Goal: Check status

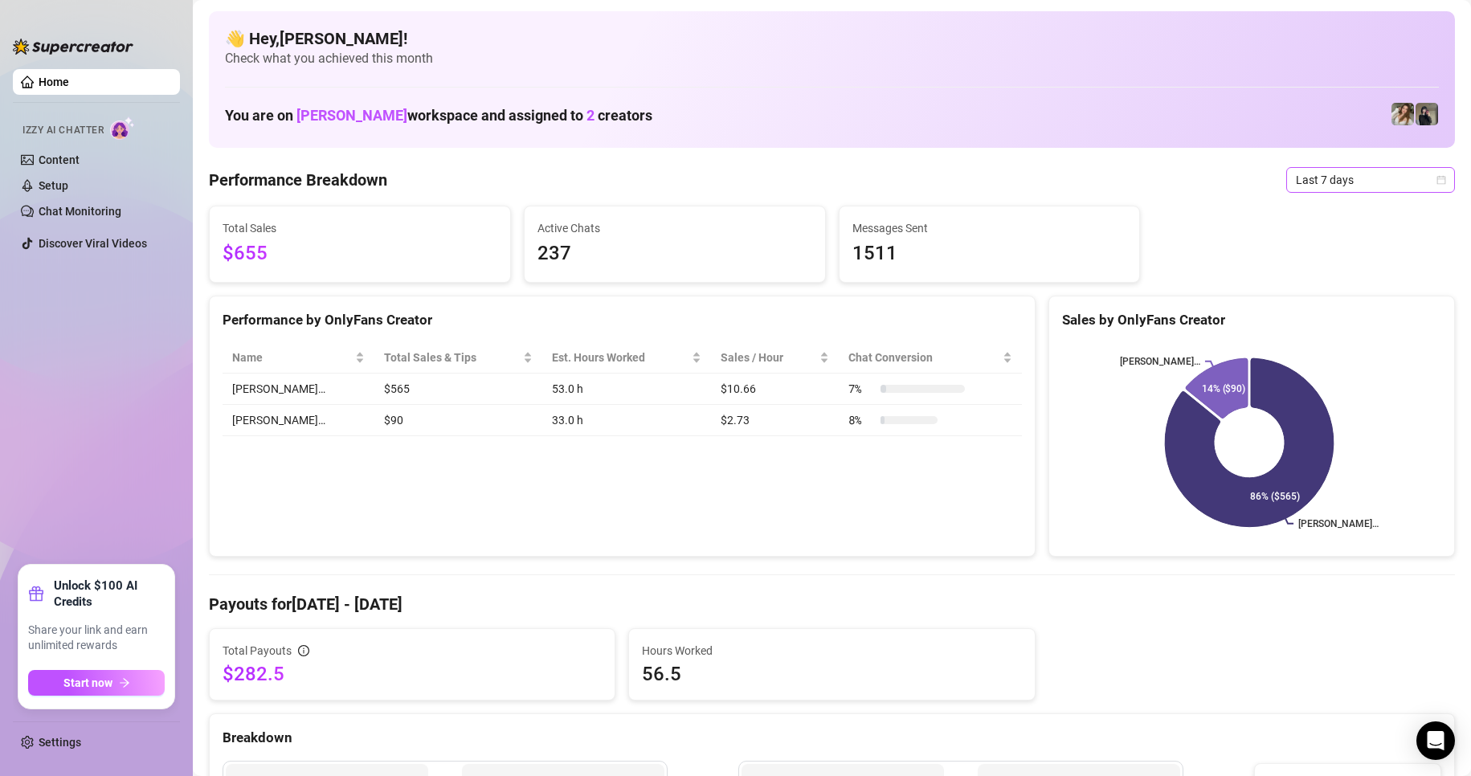
click at [1378, 176] on span "Last 7 days" at bounding box center [1370, 180] width 149 height 24
click at [1300, 216] on div "Last 24 hours" at bounding box center [1356, 212] width 143 height 18
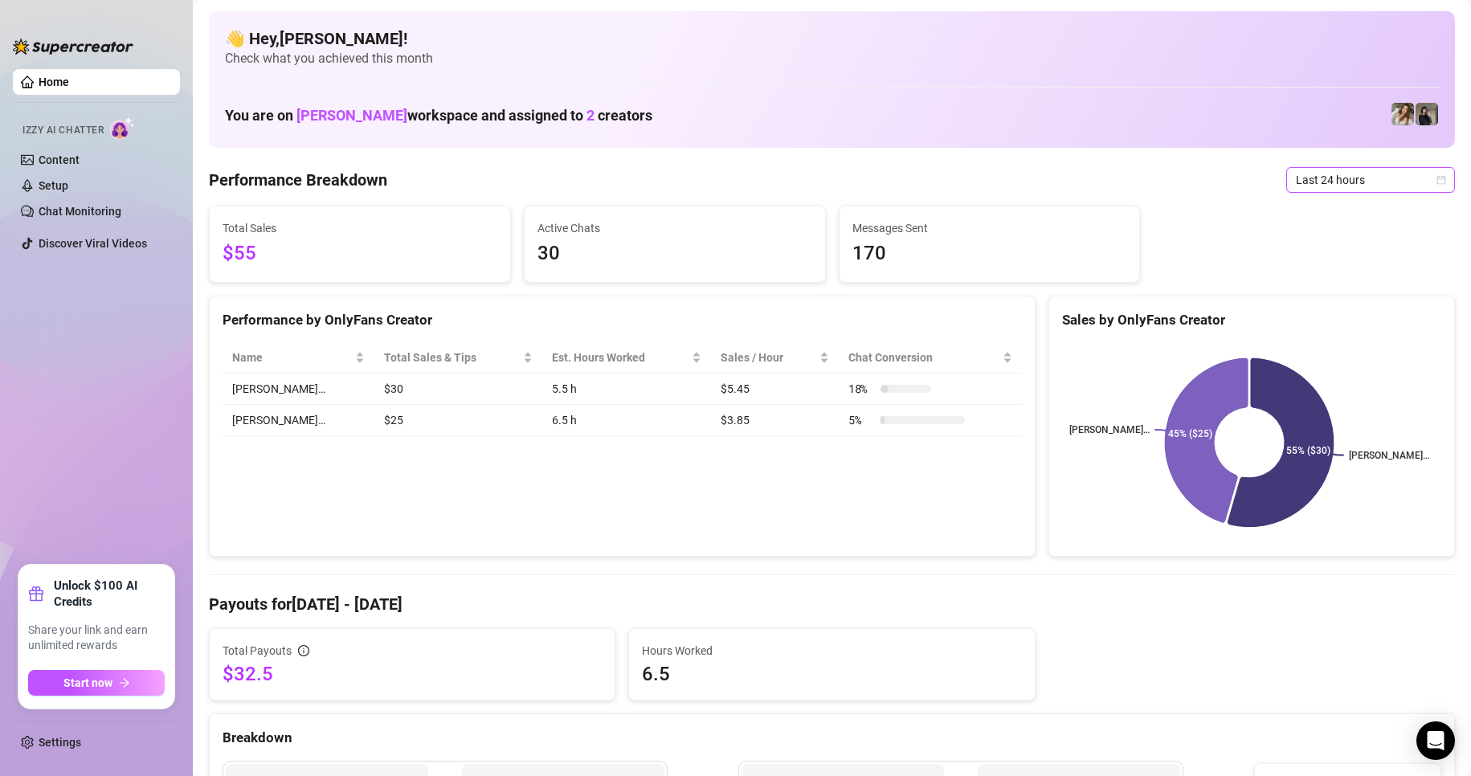
click at [1408, 177] on span "Last 24 hours" at bounding box center [1370, 180] width 149 height 24
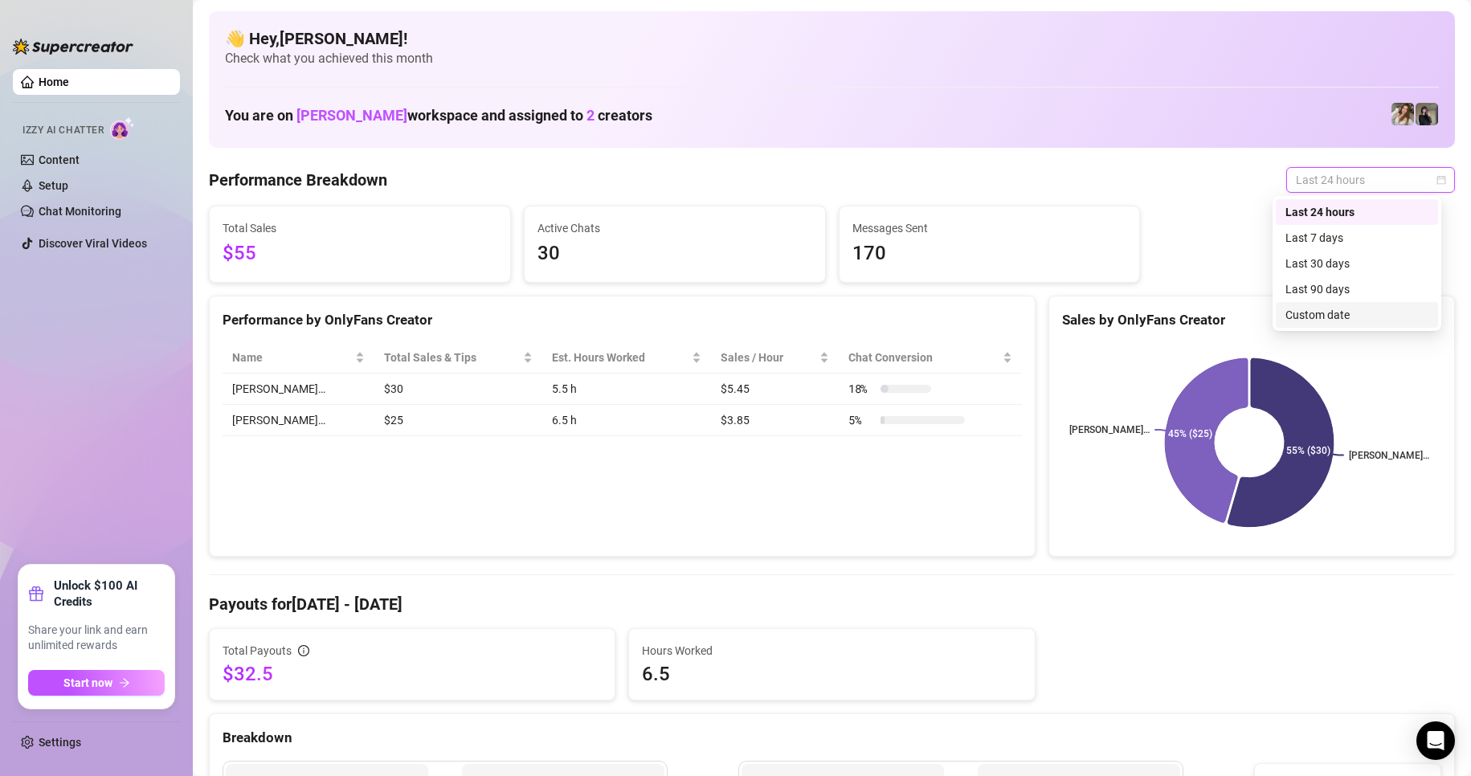
click at [1332, 311] on div "Custom date" at bounding box center [1356, 315] width 143 height 18
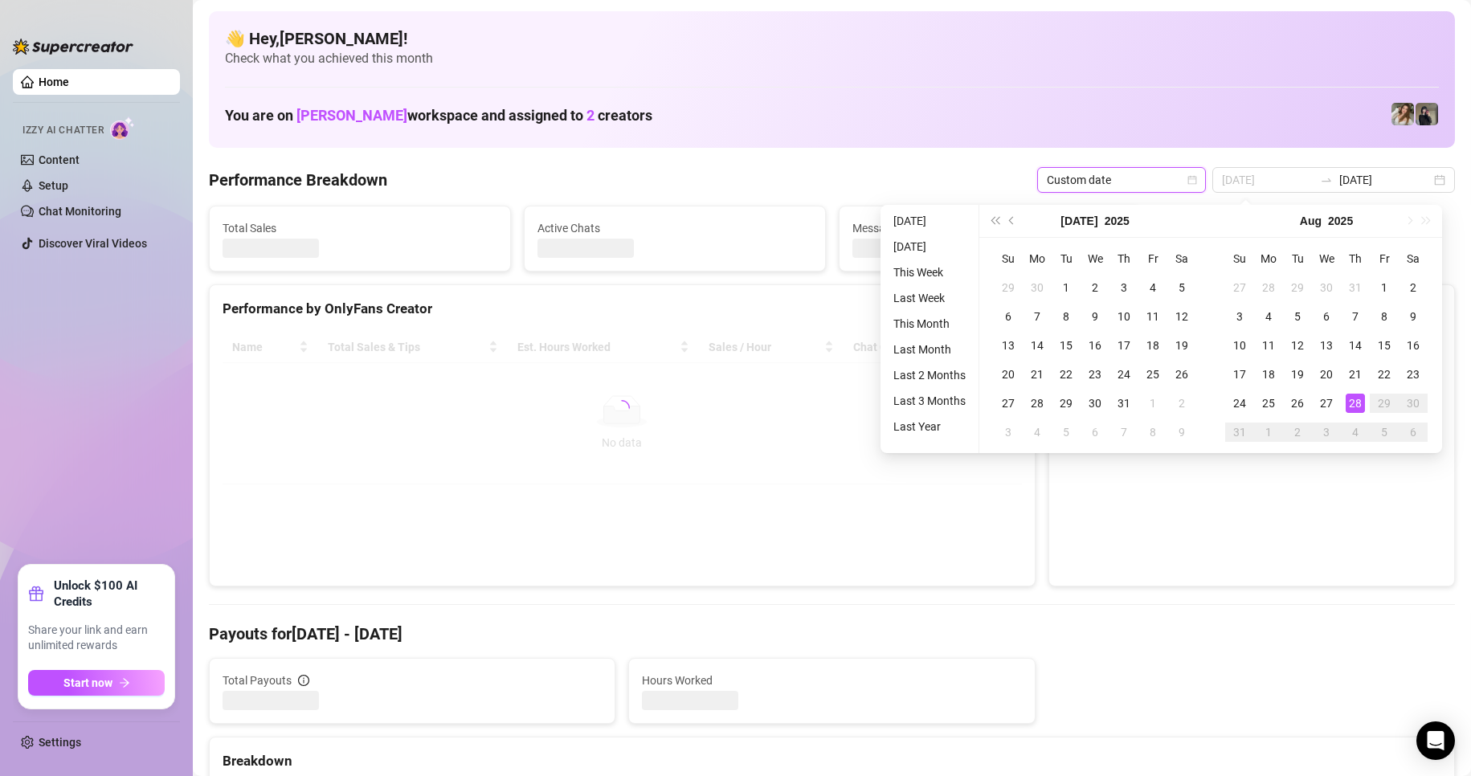
type input "[DATE]"
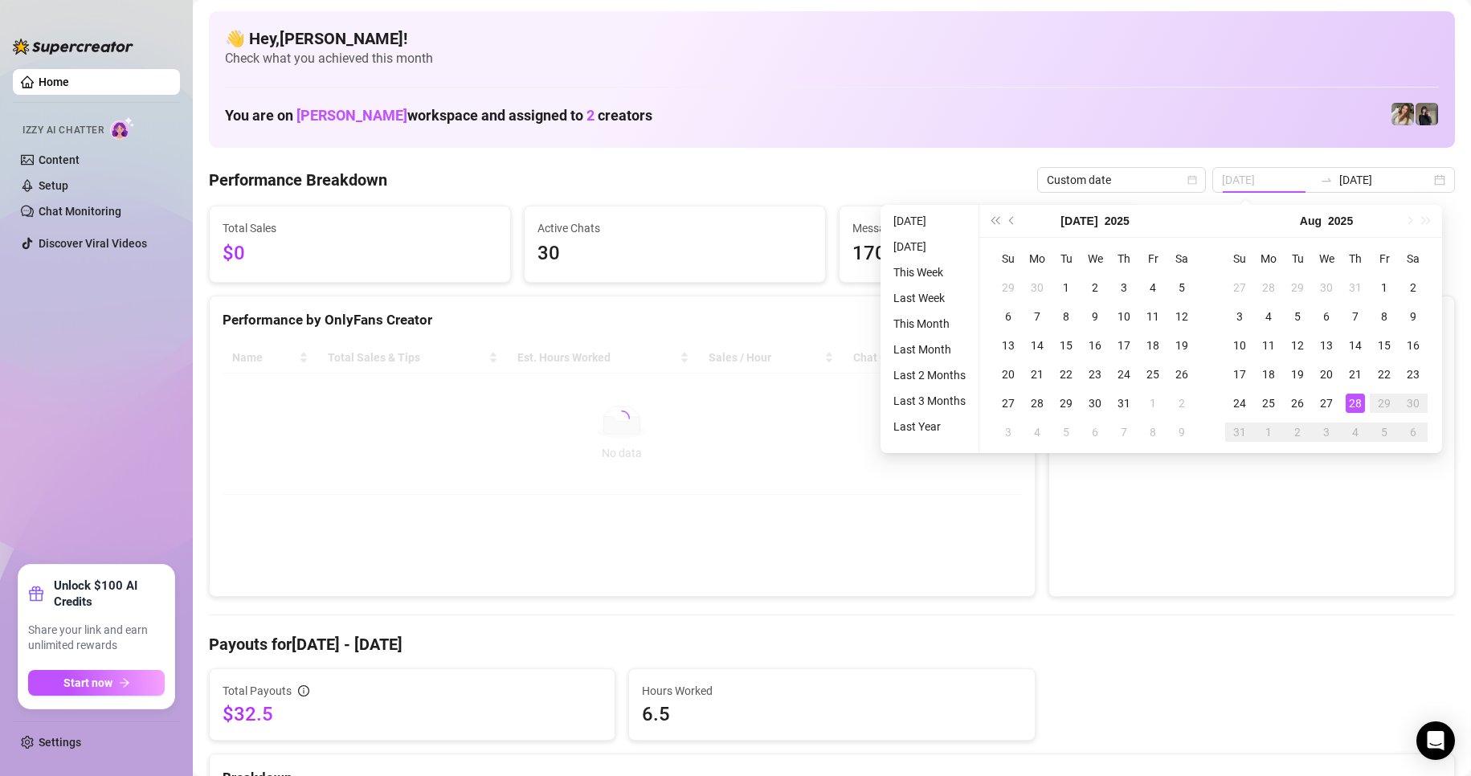
click at [1352, 403] on div "28" at bounding box center [1355, 403] width 19 height 19
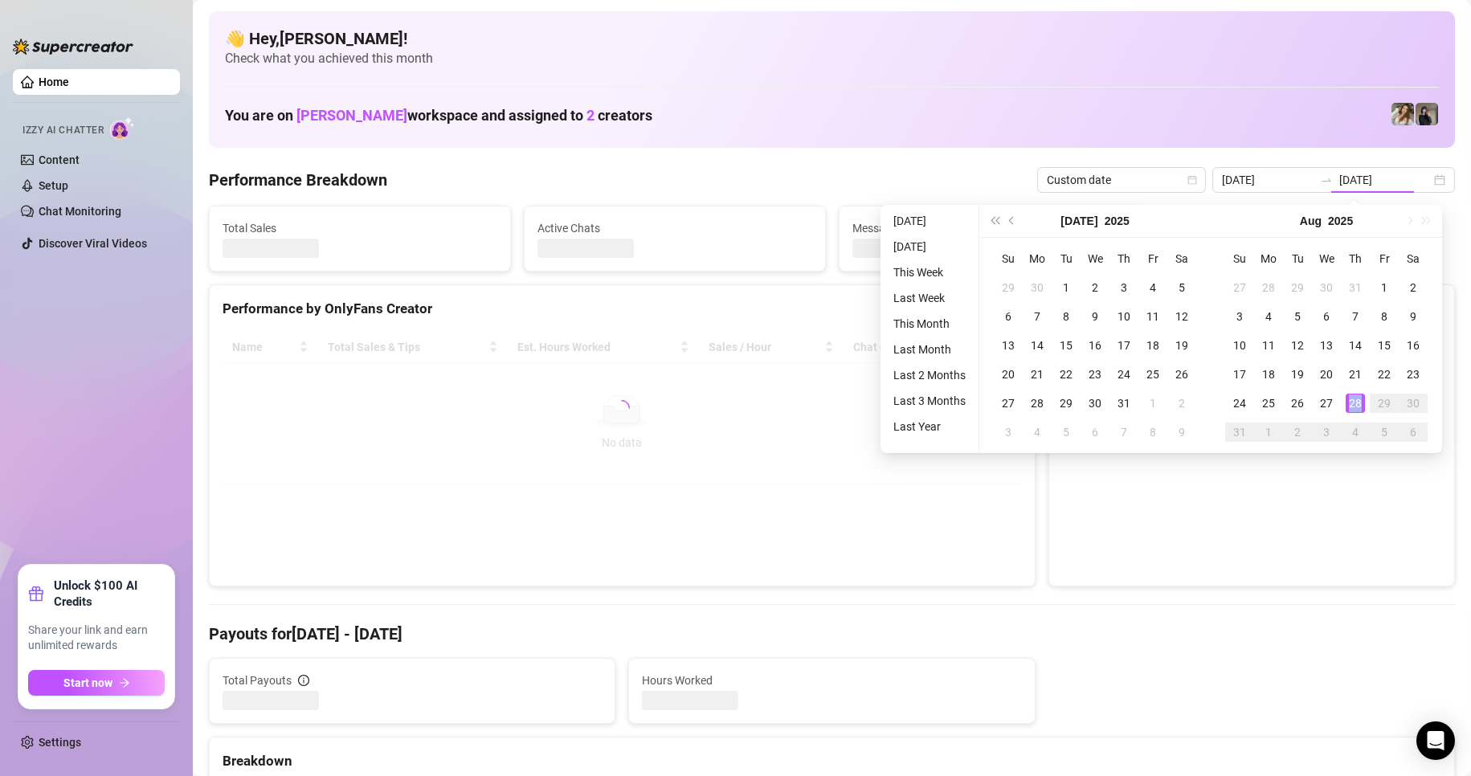
type input "[DATE]"
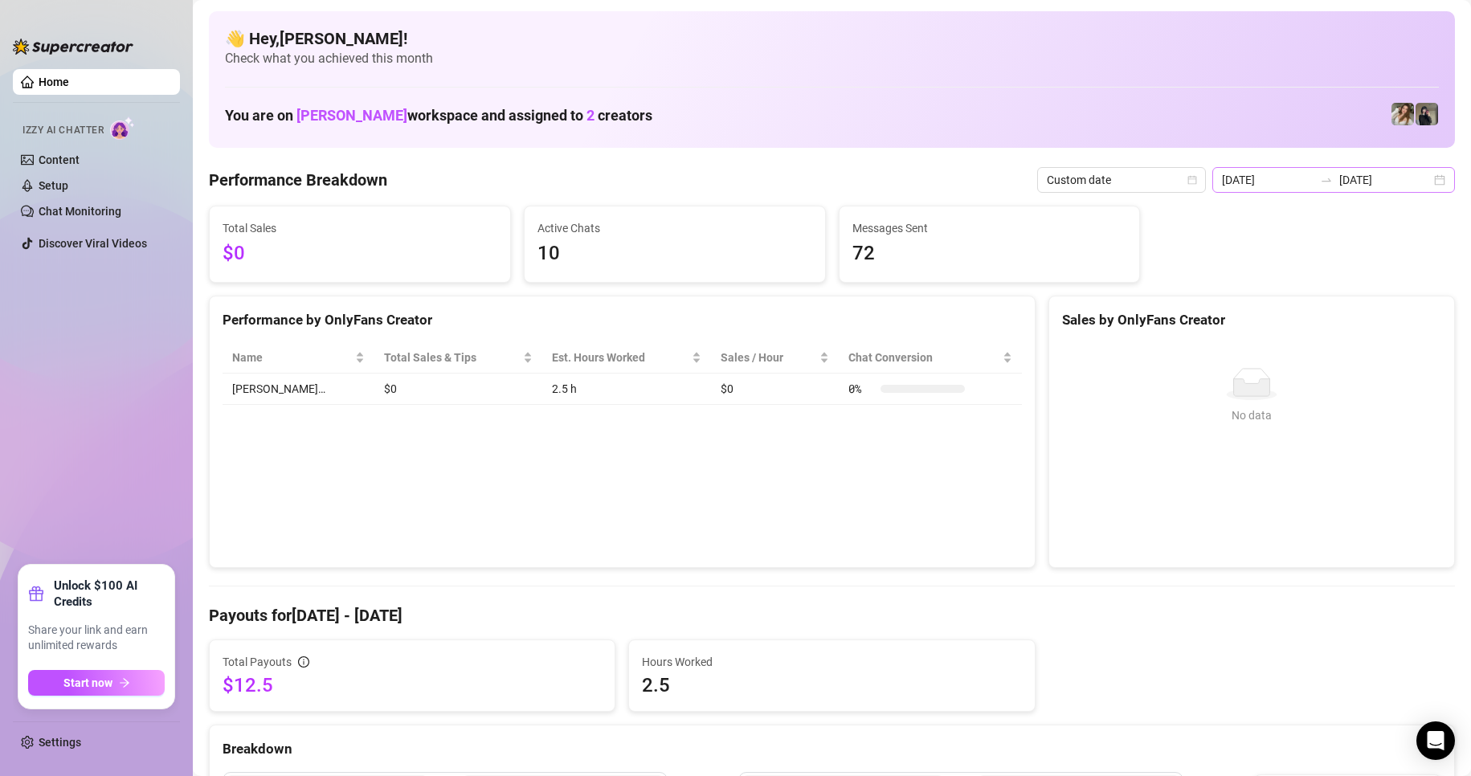
click at [1441, 184] on div "[DATE] [DATE]" at bounding box center [1333, 180] width 243 height 26
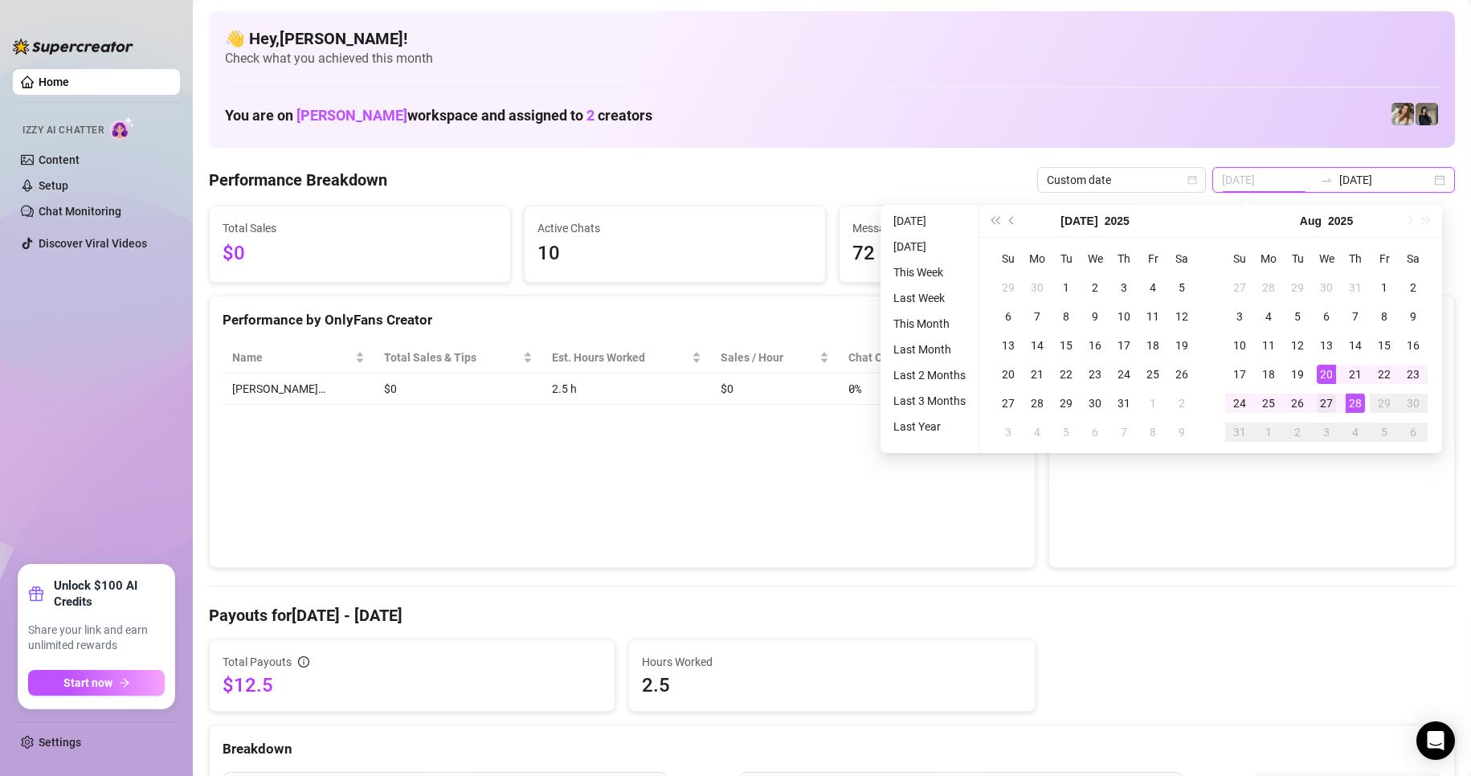
type input "[DATE]"
click at [1329, 400] on div "27" at bounding box center [1326, 403] width 19 height 19
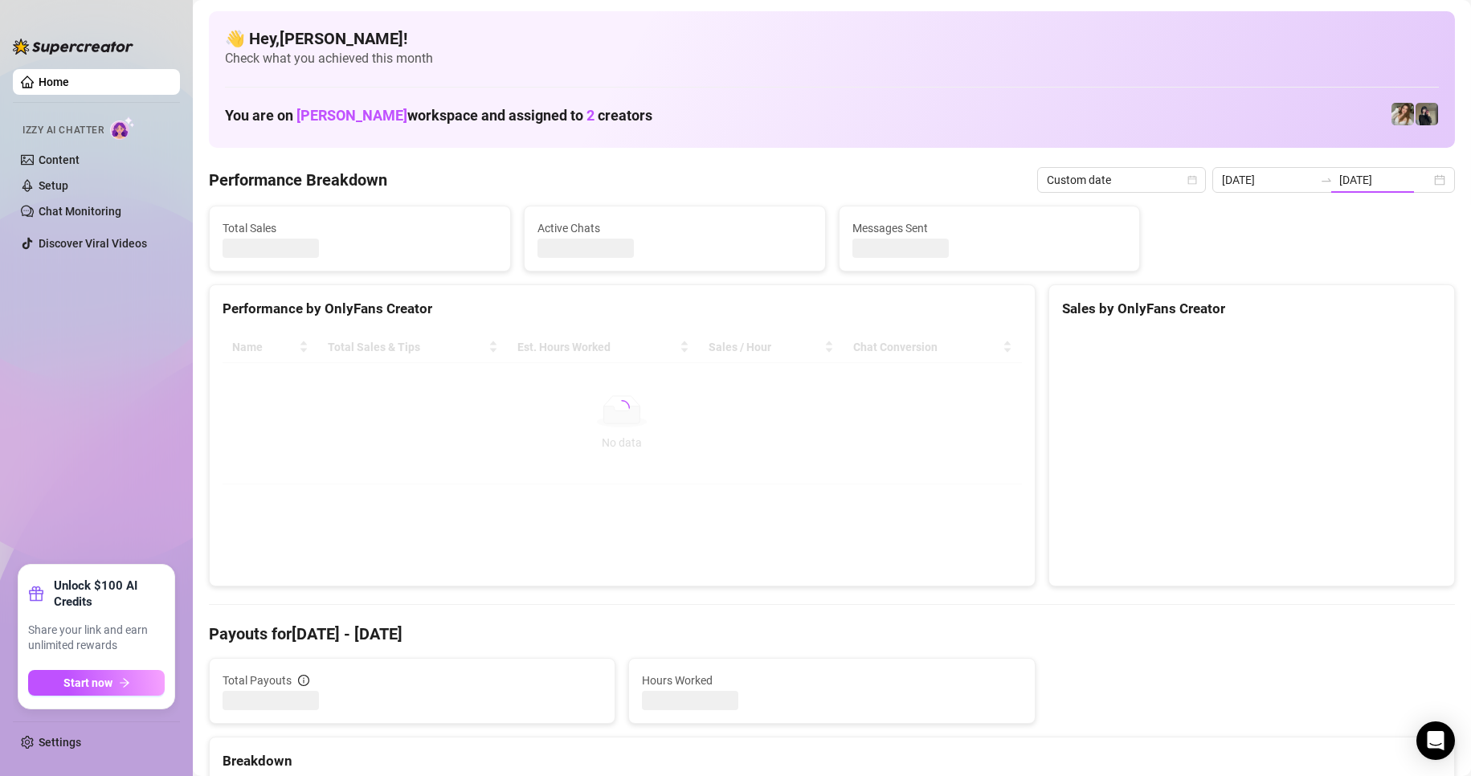
type input "[DATE]"
